Goal: Transaction & Acquisition: Purchase product/service

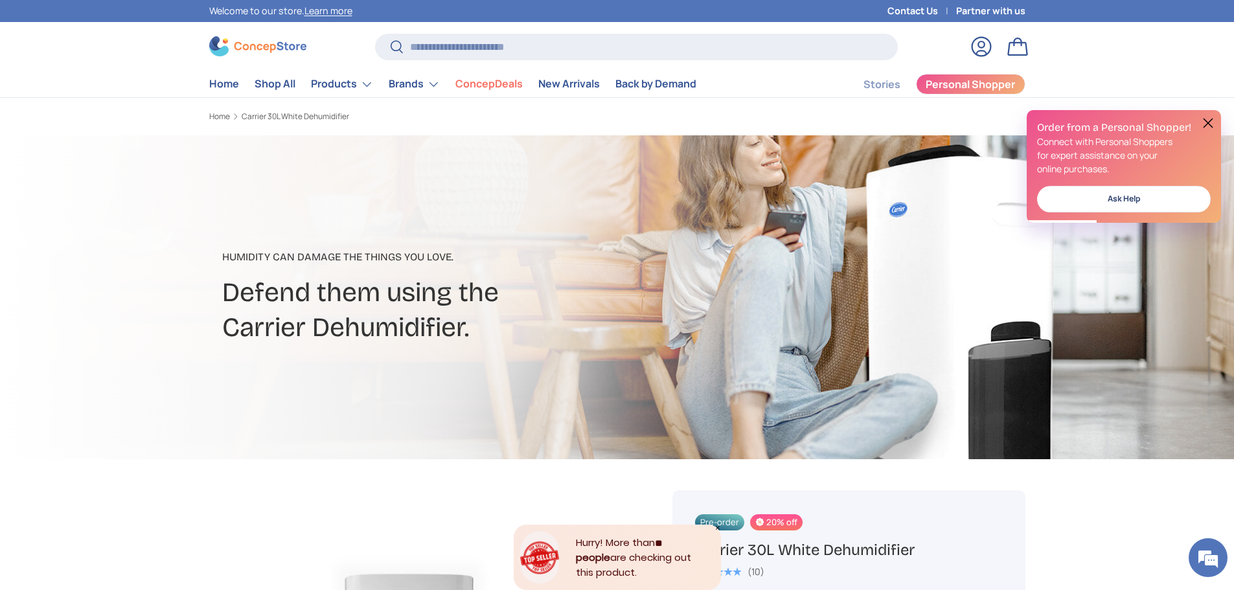
click at [1210, 122] on button at bounding box center [1208, 123] width 16 height 16
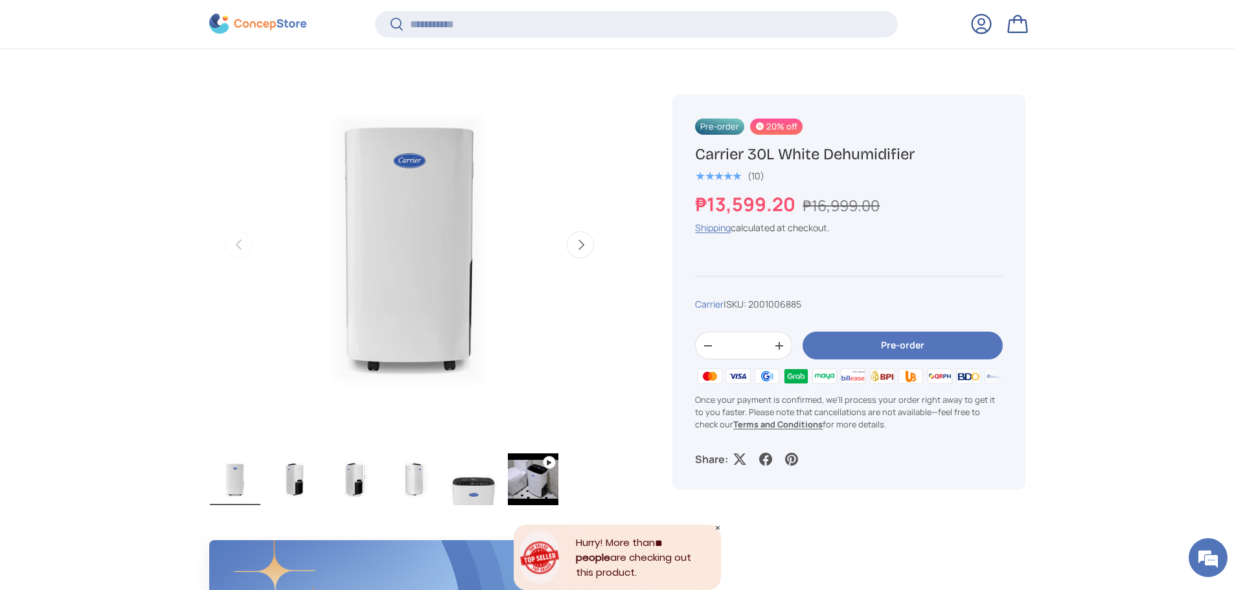
scroll to position [451, 0]
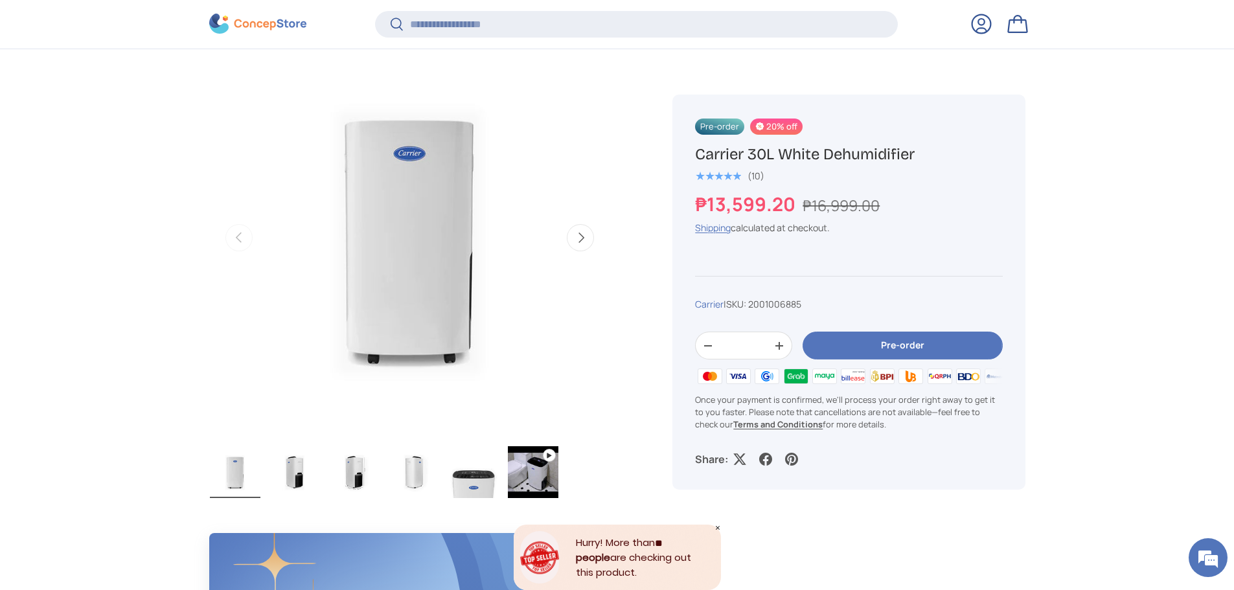
click at [578, 251] on button "Next" at bounding box center [580, 237] width 27 height 27
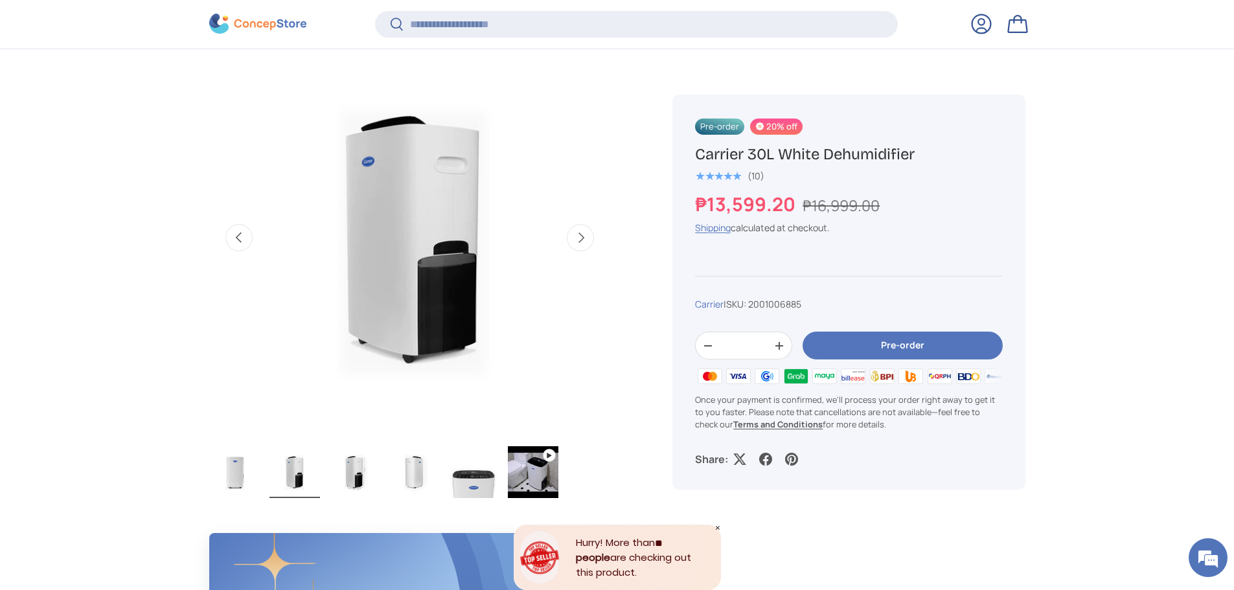
click at [578, 251] on button "Next" at bounding box center [580, 237] width 27 height 27
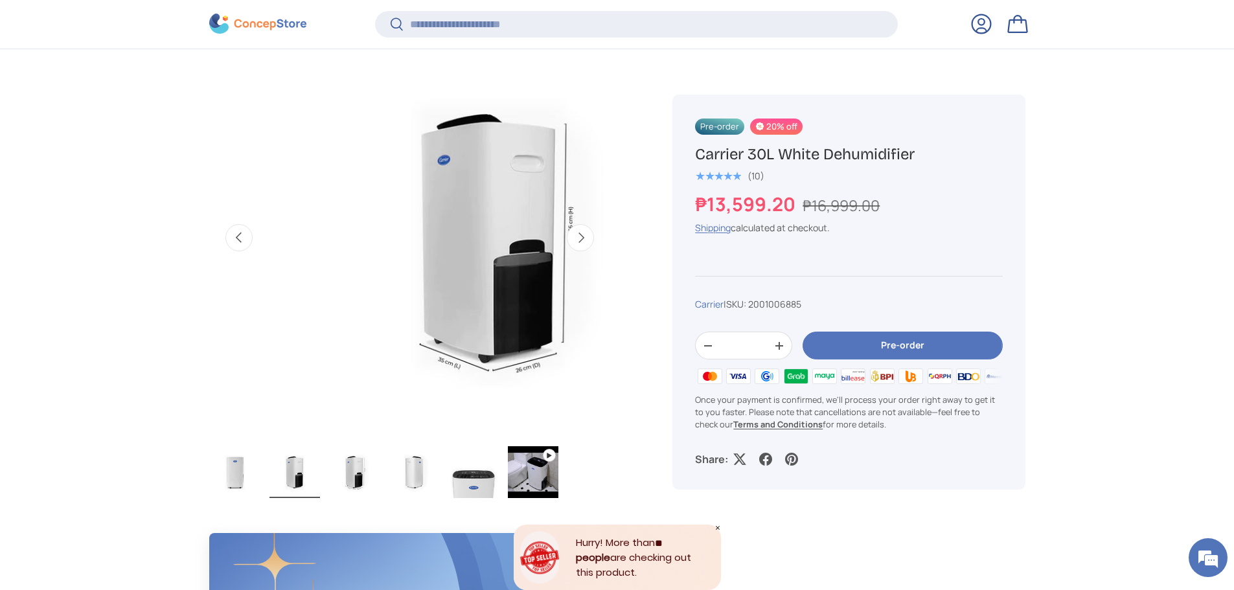
click at [578, 251] on button "Next" at bounding box center [580, 237] width 27 height 27
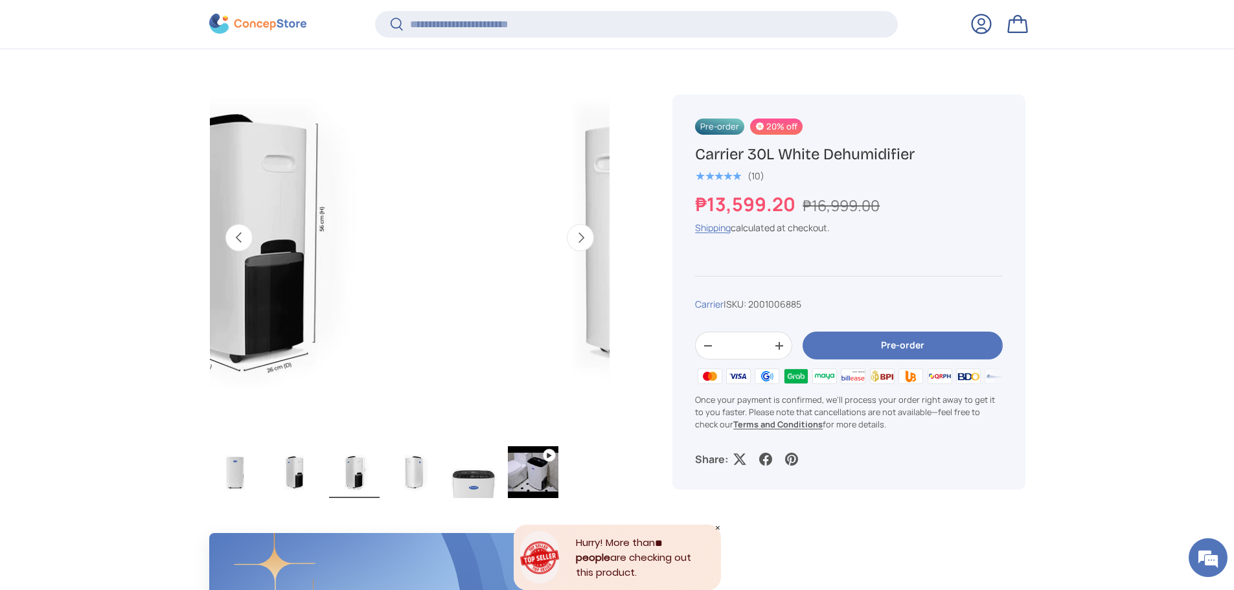
click at [578, 251] on button "Next" at bounding box center [580, 237] width 27 height 27
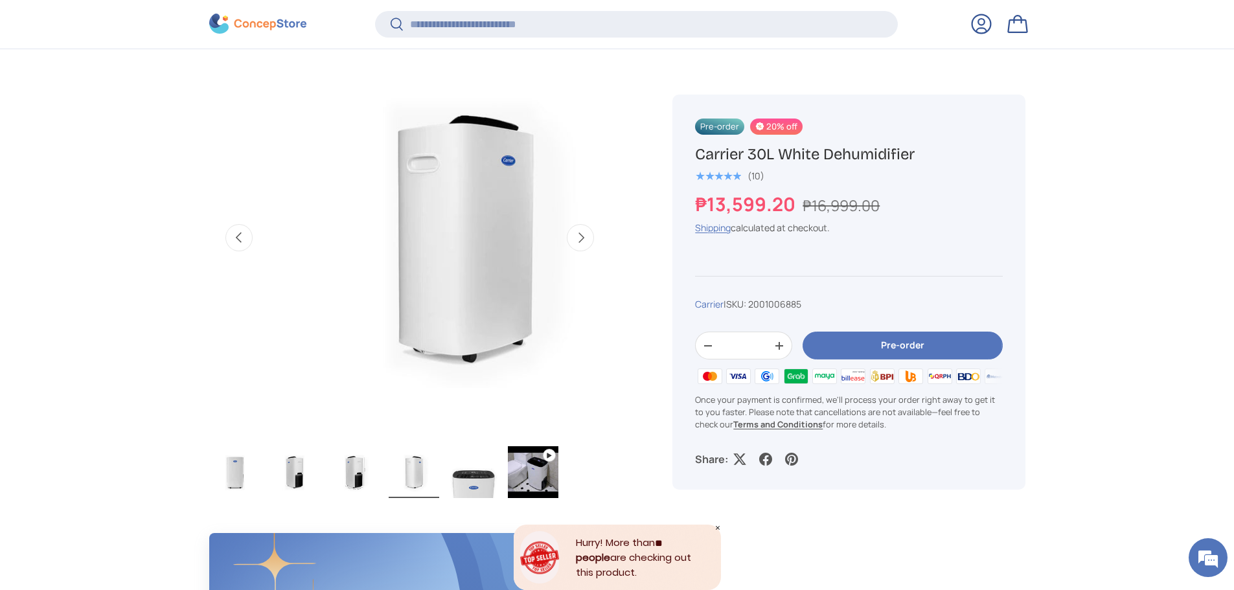
click at [578, 251] on button "Next" at bounding box center [580, 237] width 27 height 27
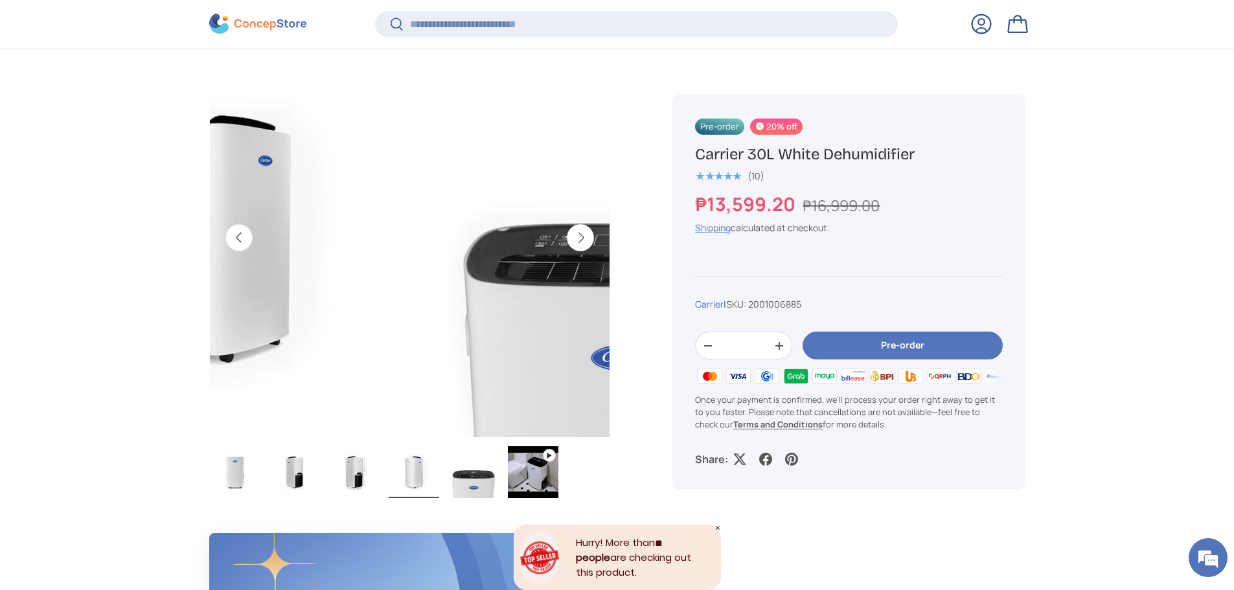
click at [578, 251] on button "Next" at bounding box center [580, 237] width 27 height 27
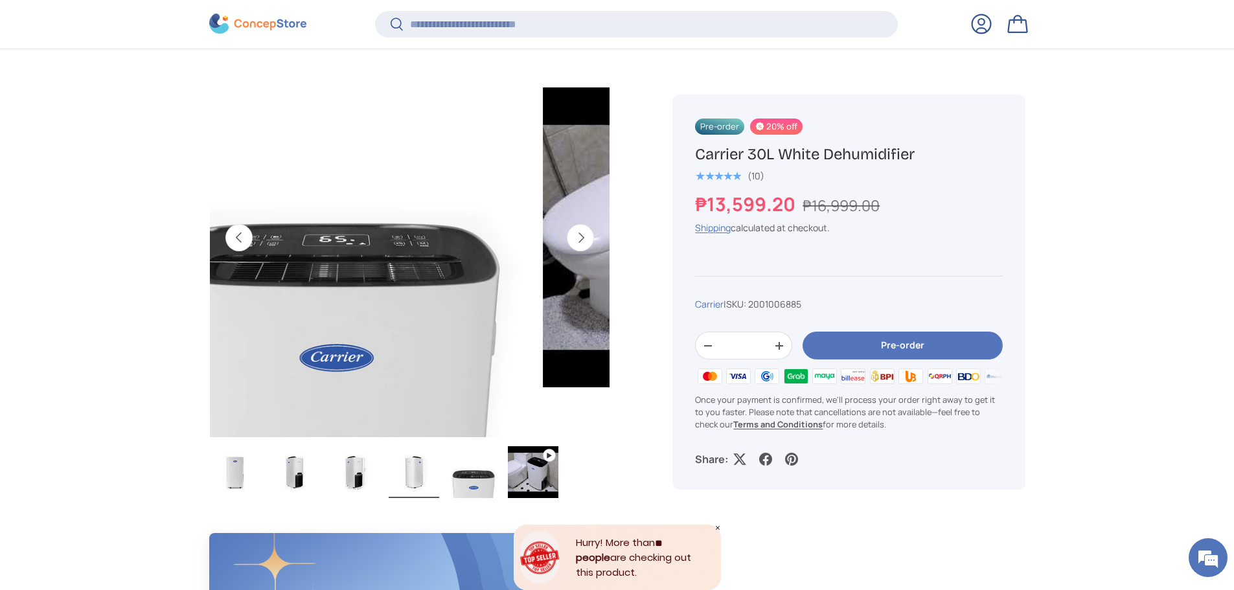
click at [578, 251] on button "Next" at bounding box center [580, 237] width 27 height 27
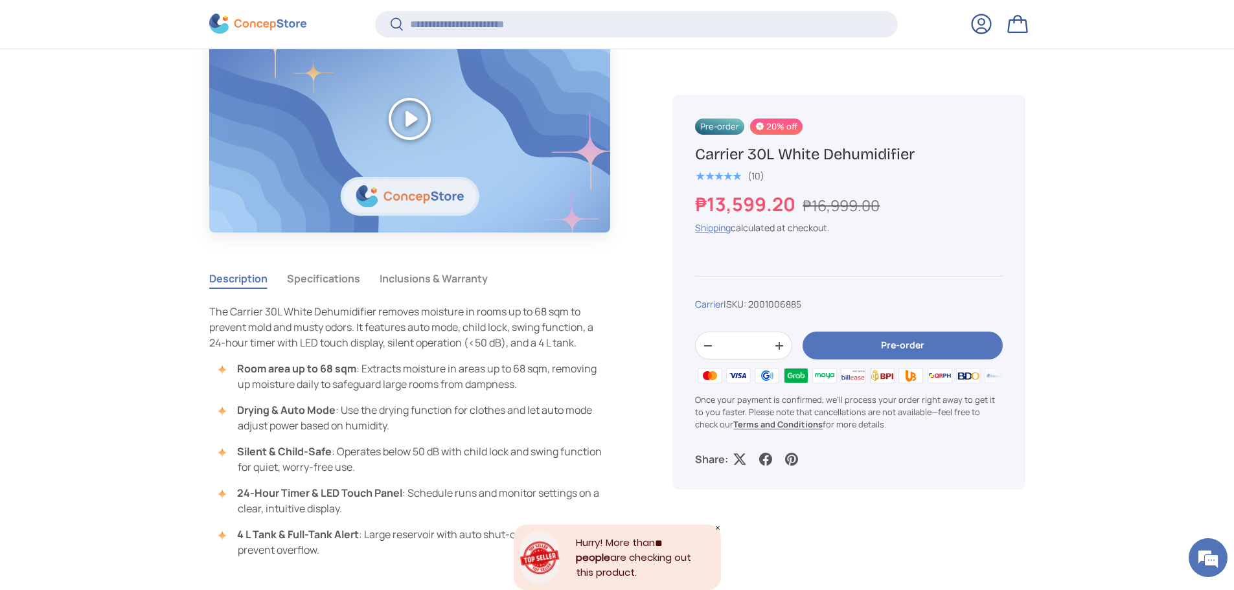
scroll to position [1163, 0]
